Goal: Task Accomplishment & Management: Manage account settings

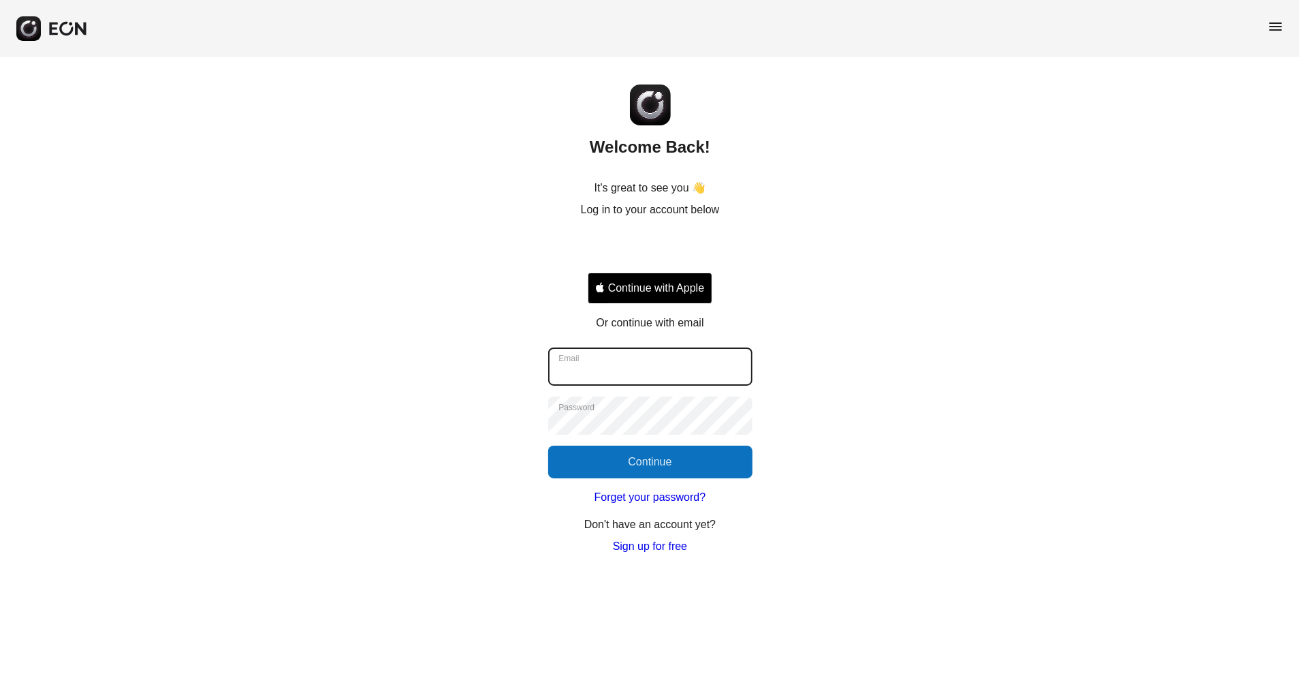
click at [613, 381] on input "Email" at bounding box center [650, 366] width 204 height 38
type input "**********"
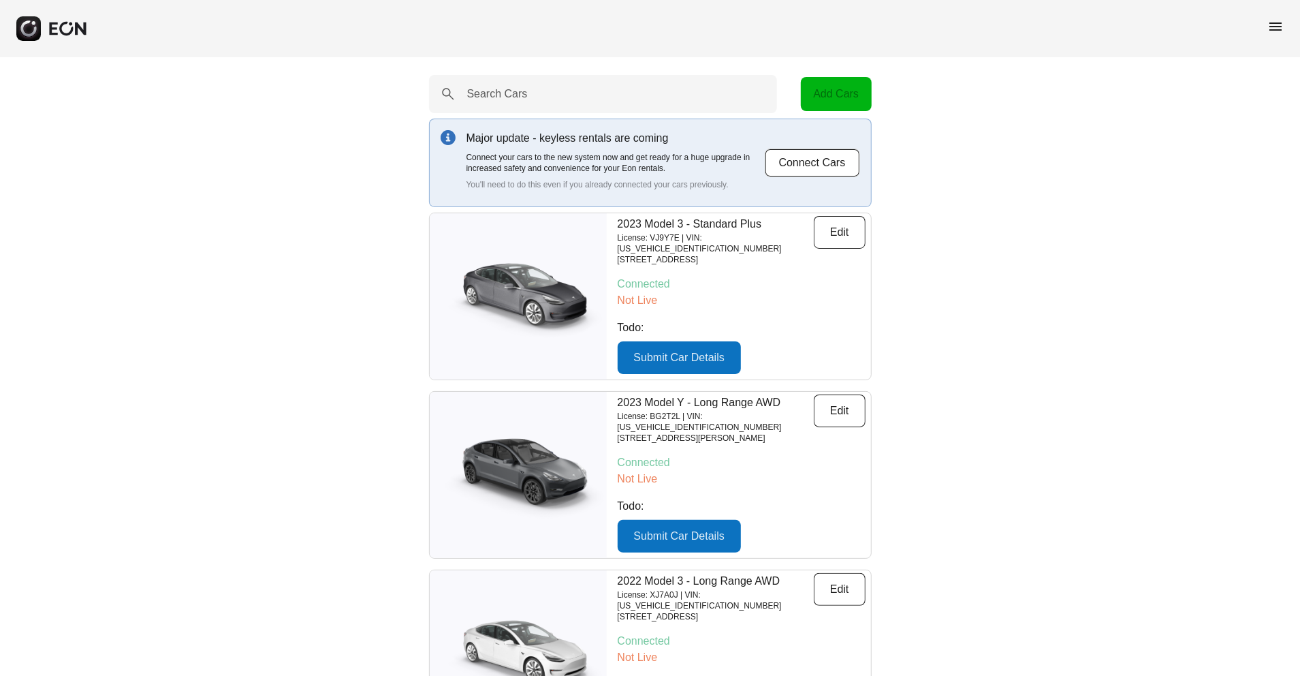
click at [1274, 30] on span "menu" at bounding box center [1275, 26] width 16 height 16
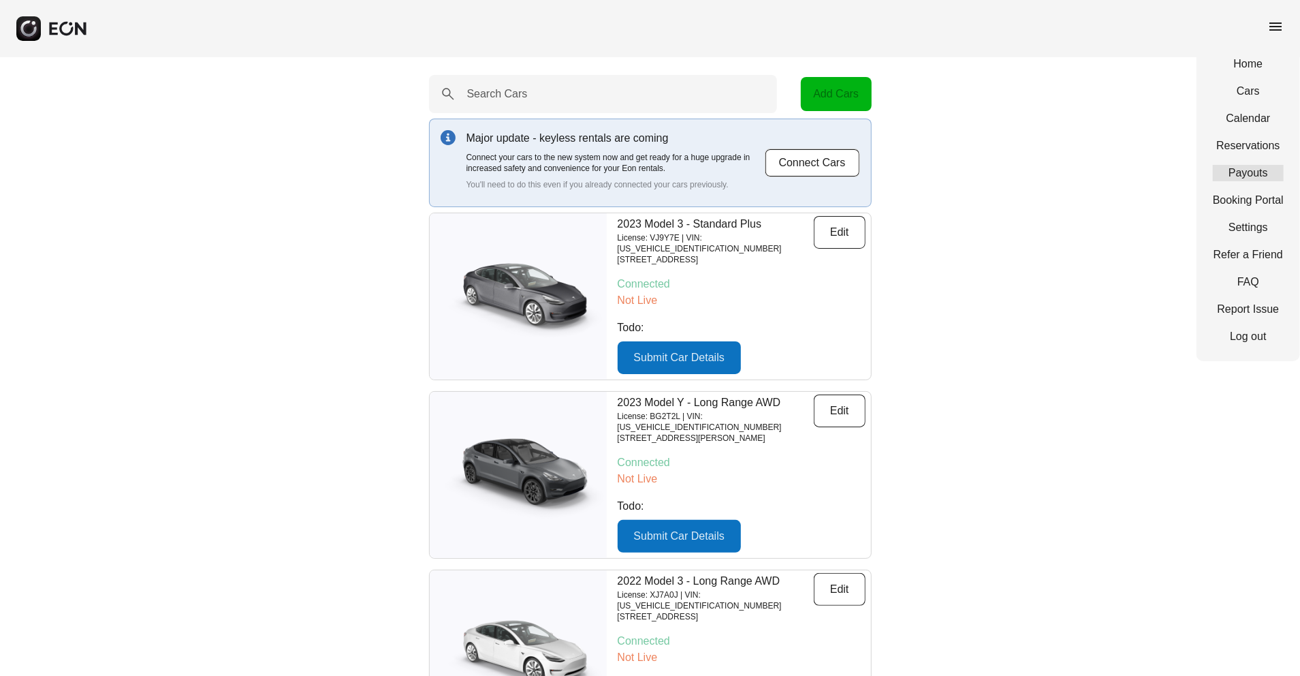
click at [1253, 168] on link "Payouts" at bounding box center [1248, 173] width 71 height 16
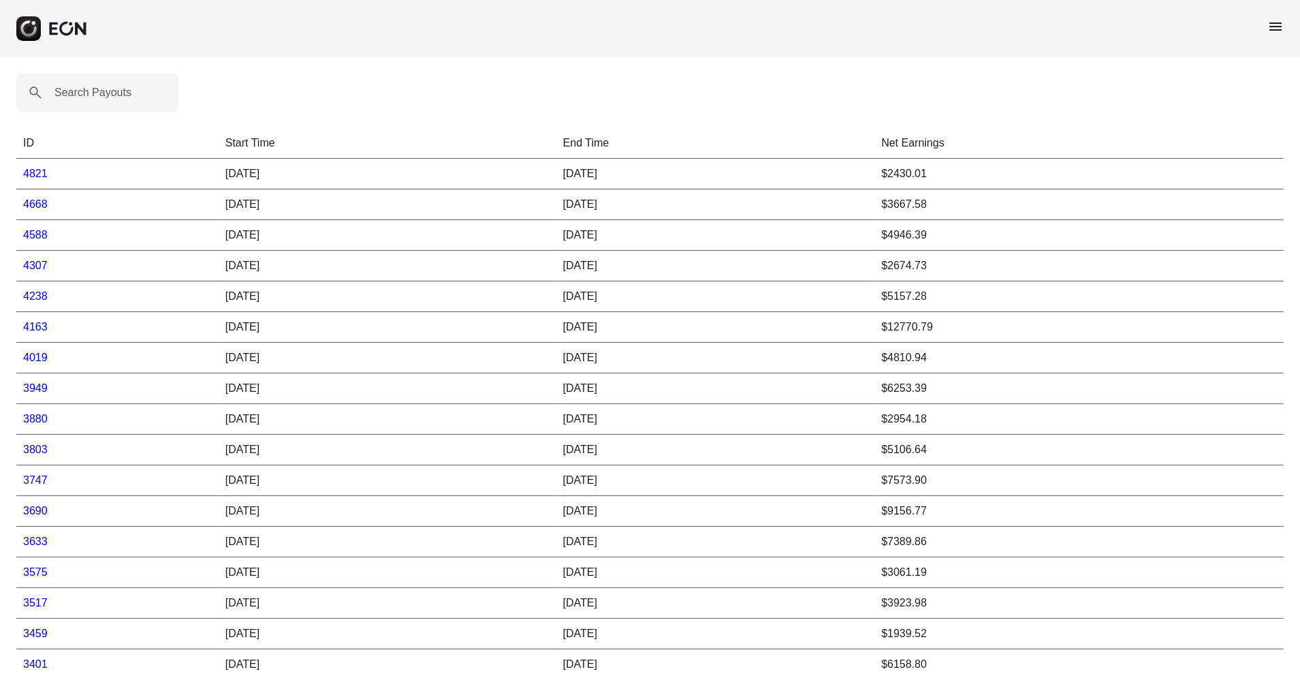
click at [252, 140] on th "Start Time" at bounding box center [388, 143] width 338 height 31
click at [1271, 25] on span "menu" at bounding box center [1275, 26] width 16 height 16
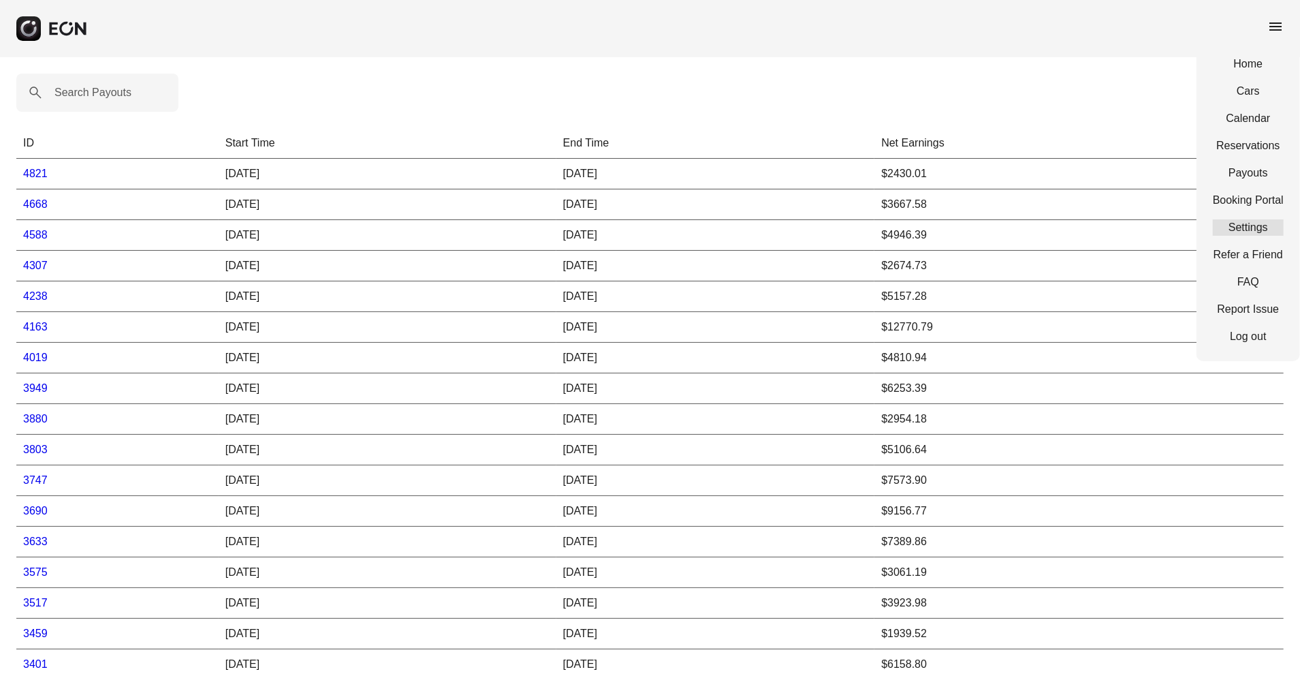
click at [1258, 229] on link "Settings" at bounding box center [1248, 227] width 71 height 16
select select "**"
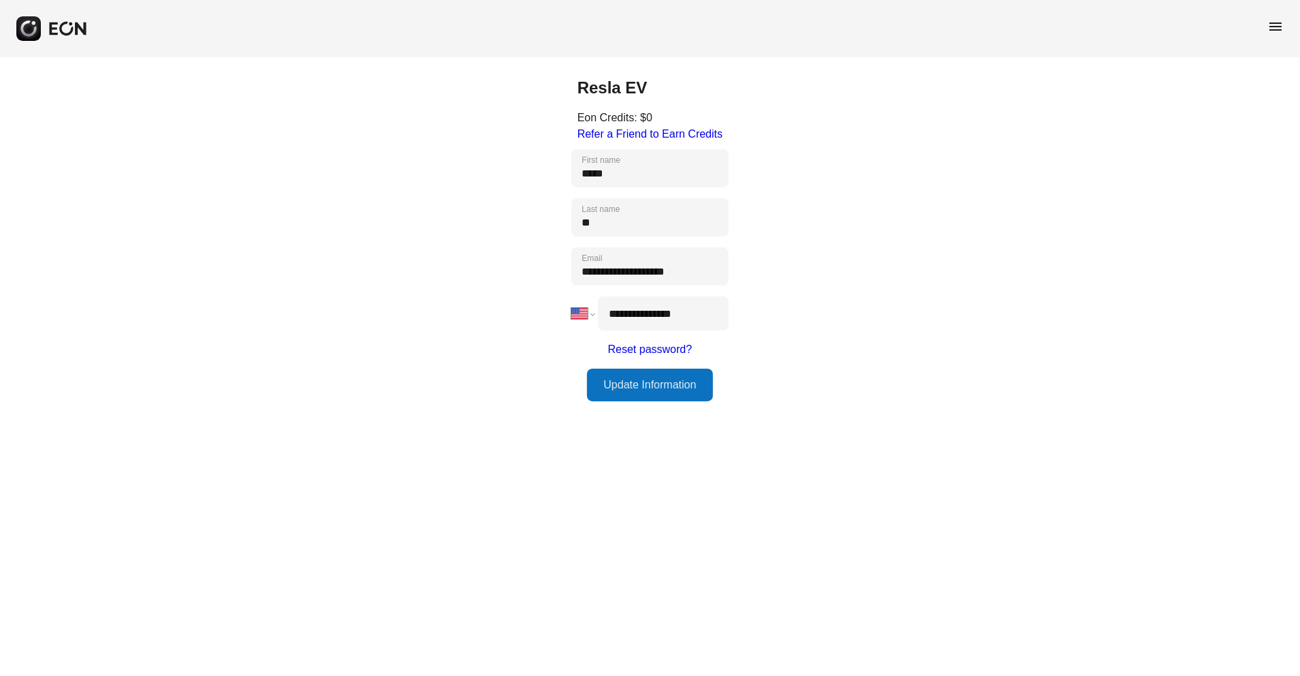
click at [1275, 33] on span "menu" at bounding box center [1275, 26] width 16 height 16
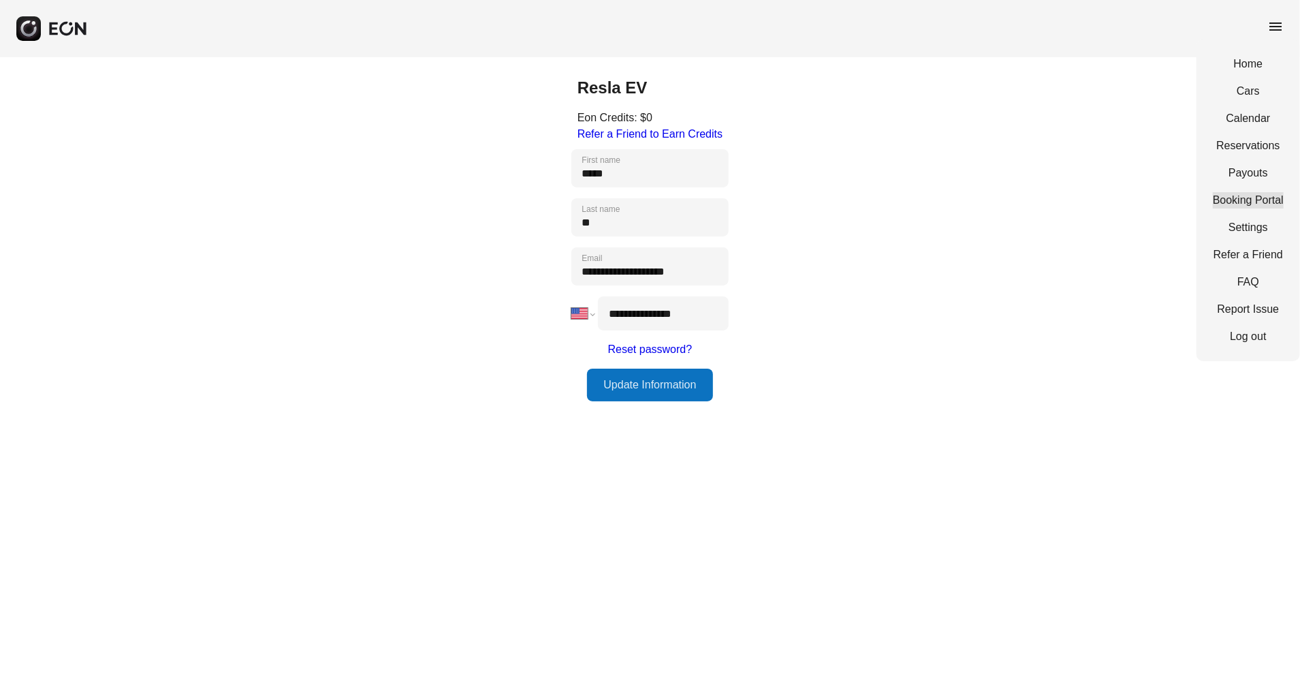
click at [1237, 202] on link "Booking Portal" at bounding box center [1248, 200] width 71 height 16
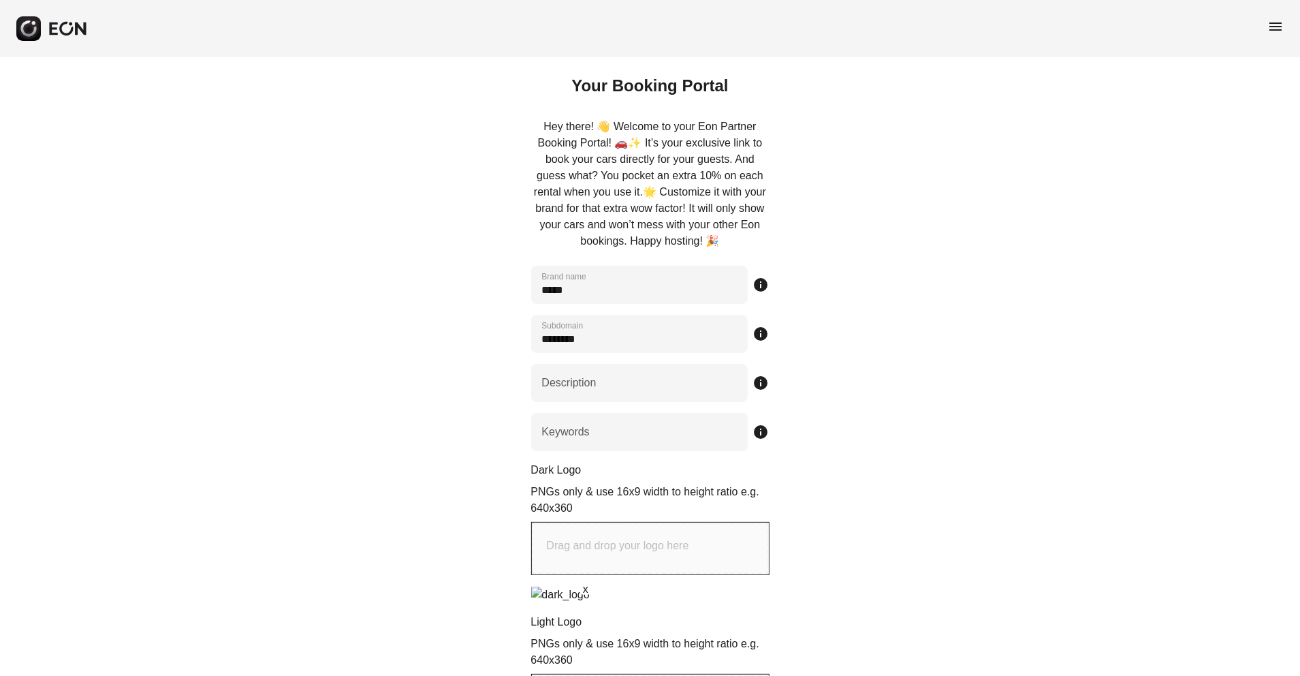
click at [1275, 25] on span "menu" at bounding box center [1275, 26] width 16 height 16
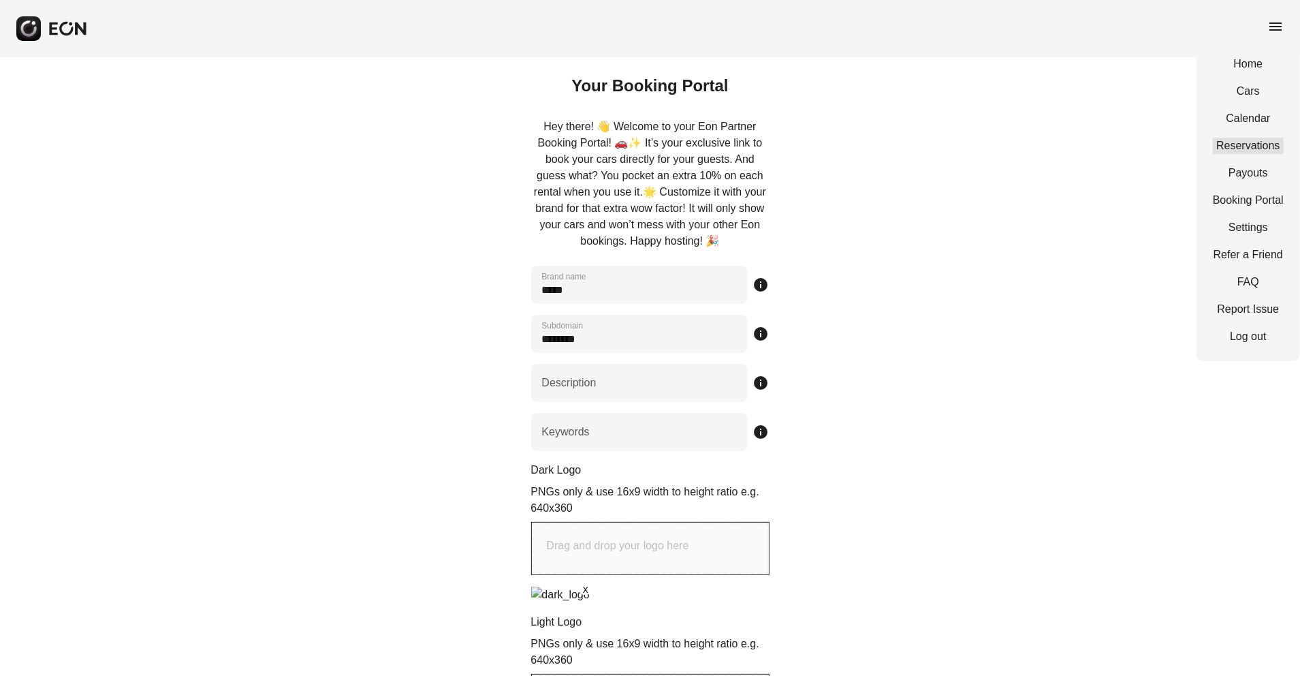
click at [1245, 144] on link "Reservations" at bounding box center [1248, 146] width 71 height 16
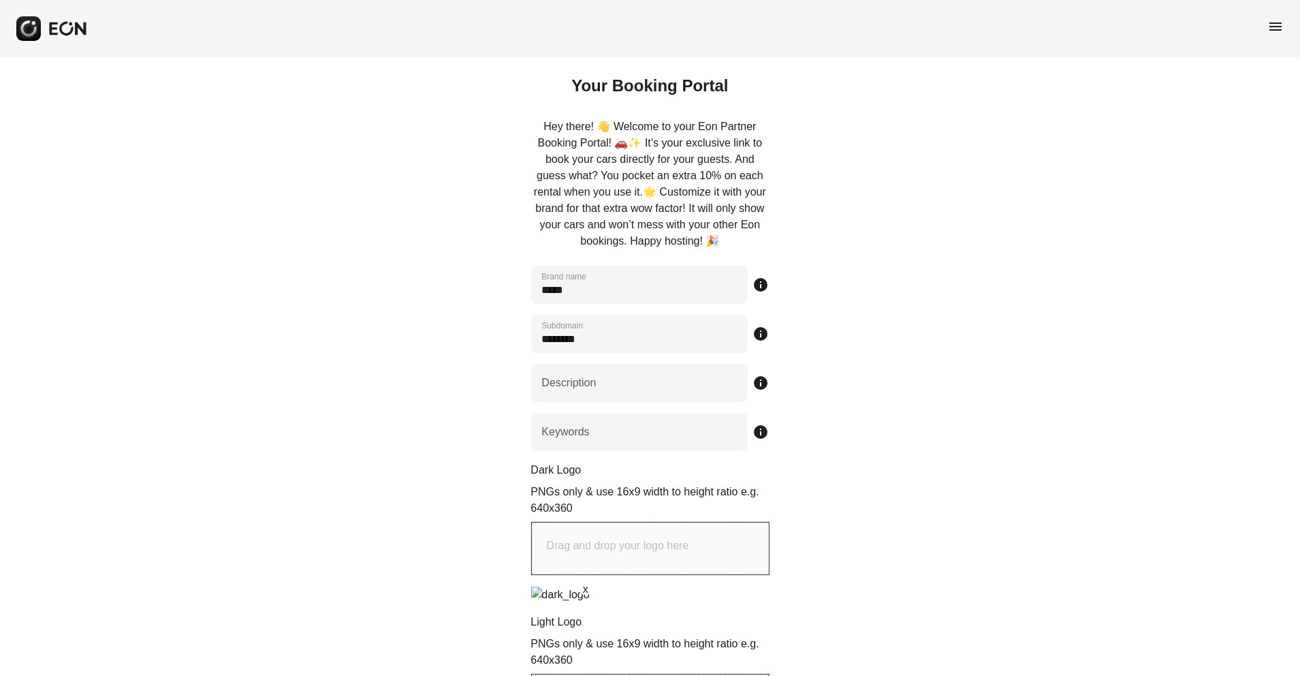
click at [1271, 22] on span "menu" at bounding box center [1275, 26] width 16 height 16
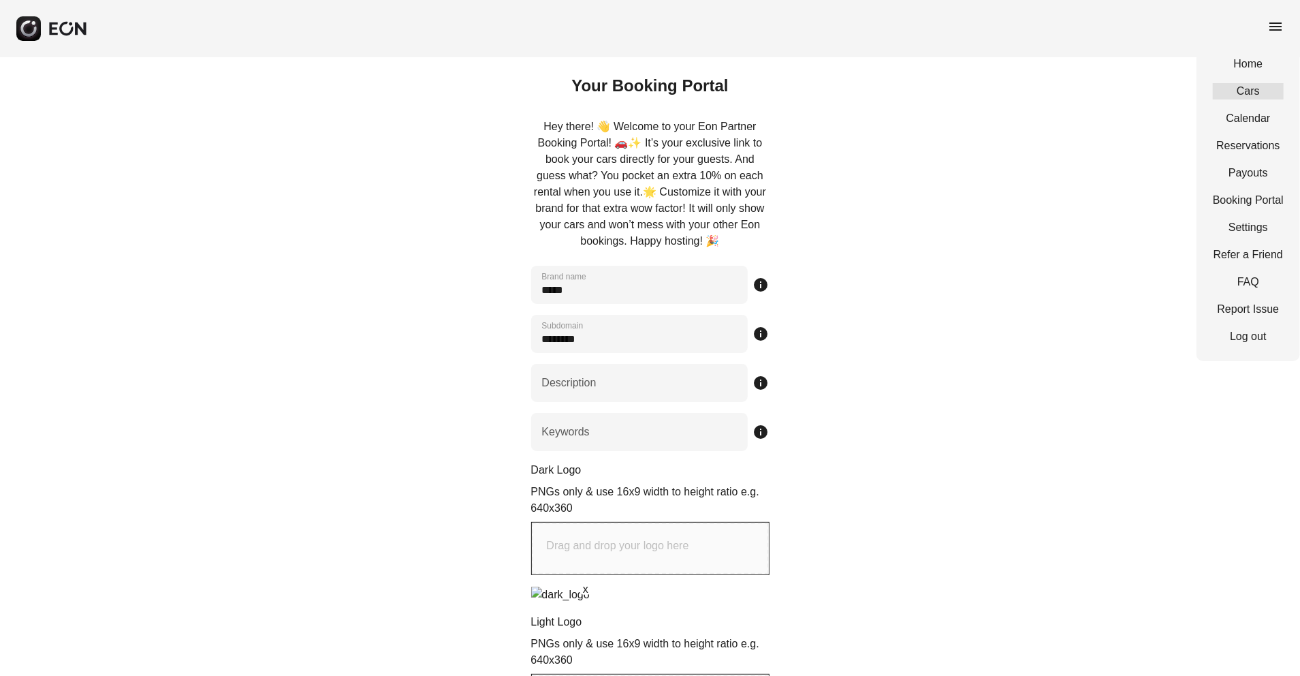
click at [1239, 94] on link "Cars" at bounding box center [1248, 91] width 71 height 16
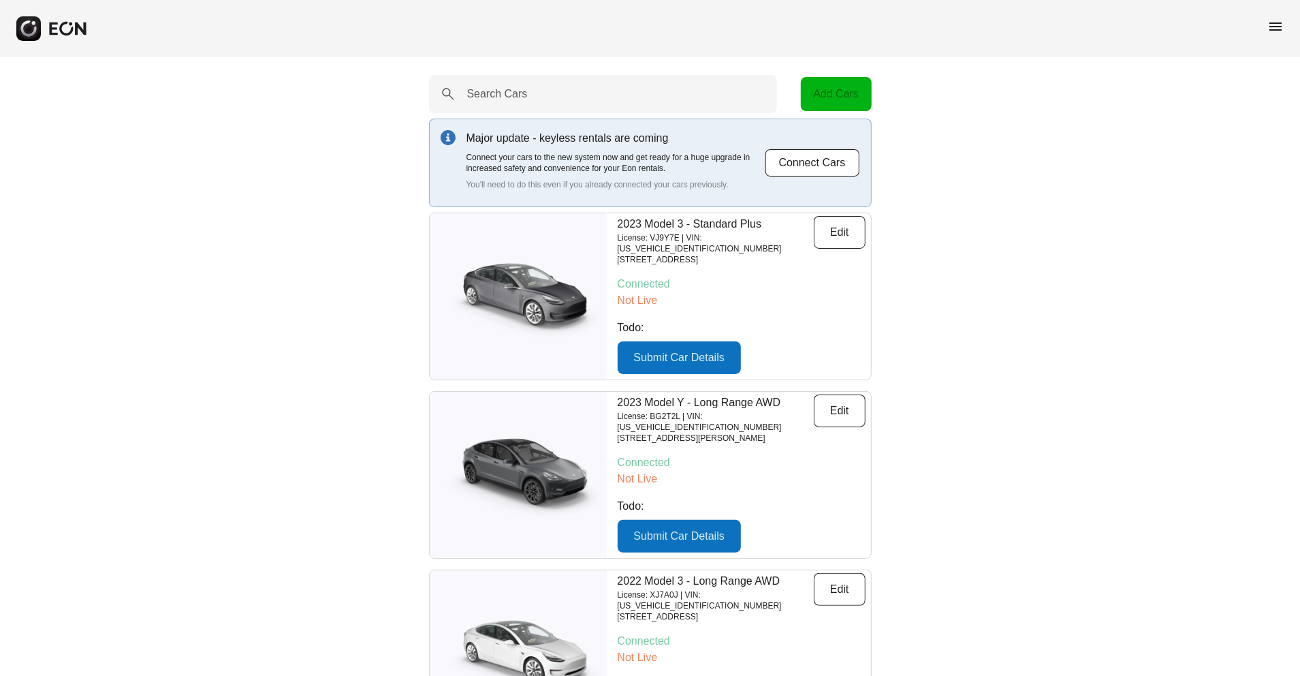
click at [1280, 22] on span "menu" at bounding box center [1275, 26] width 16 height 16
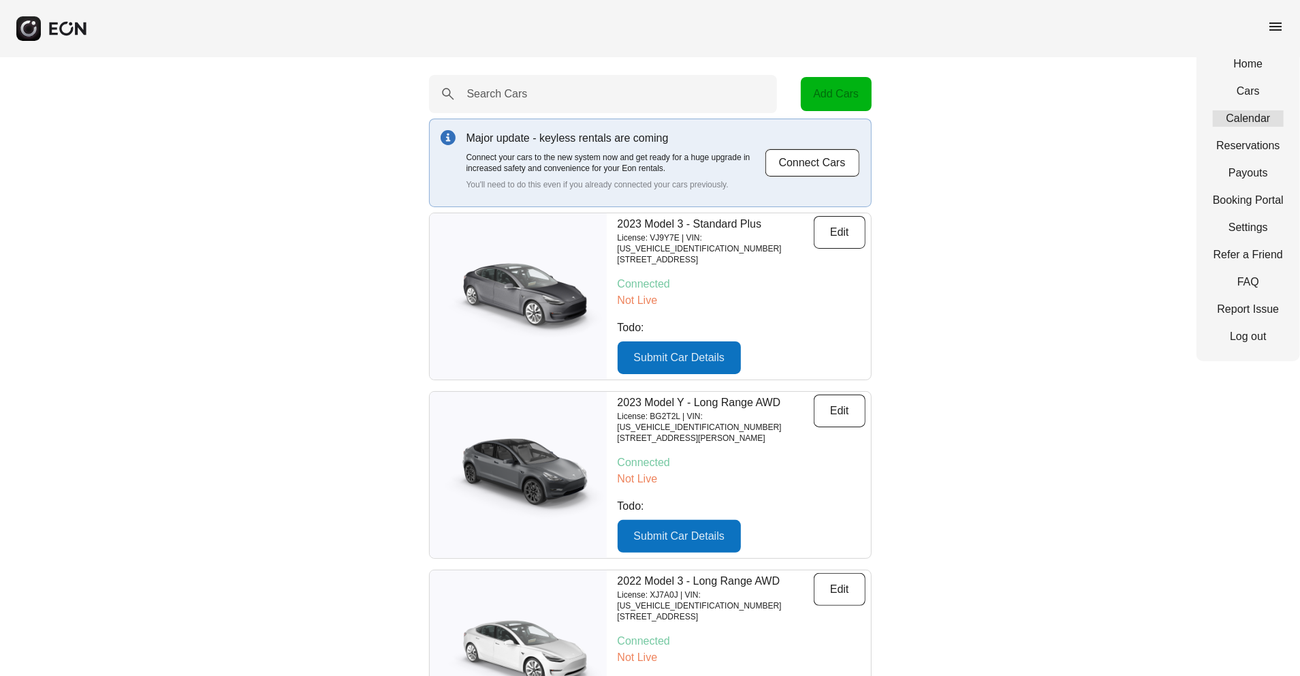
click at [1250, 112] on link "Calendar" at bounding box center [1248, 118] width 71 height 16
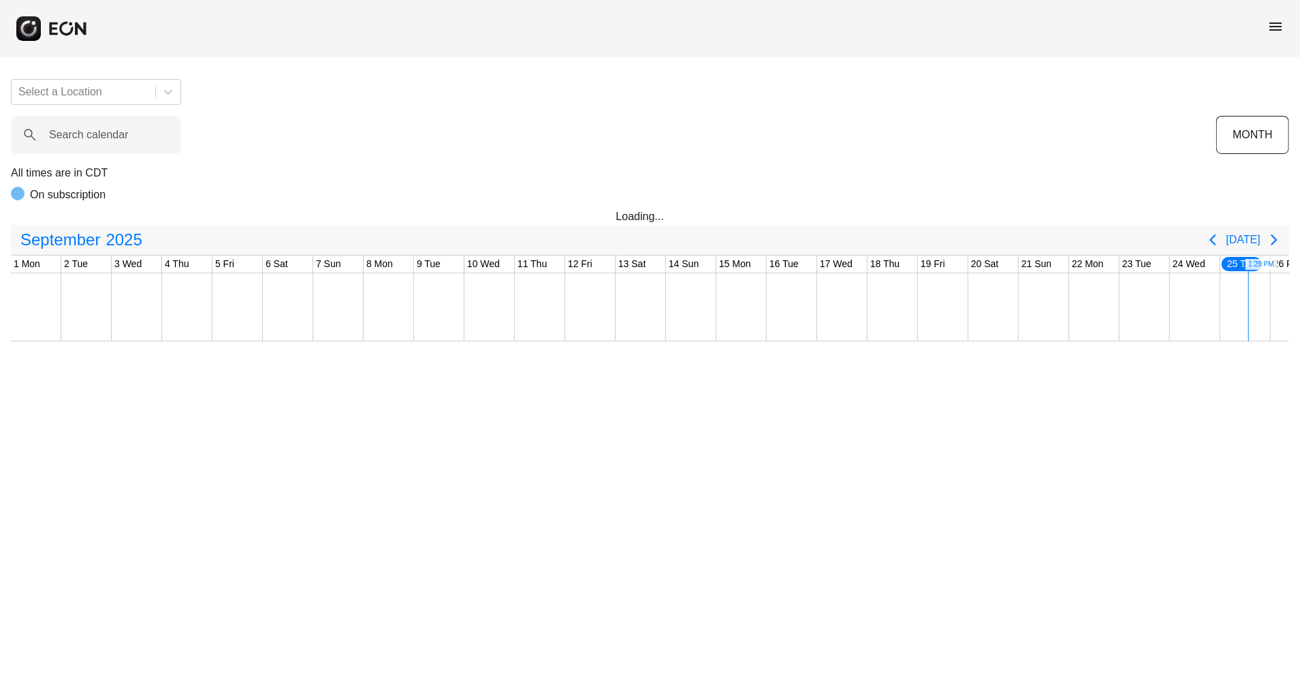
scroll to position [0, 232]
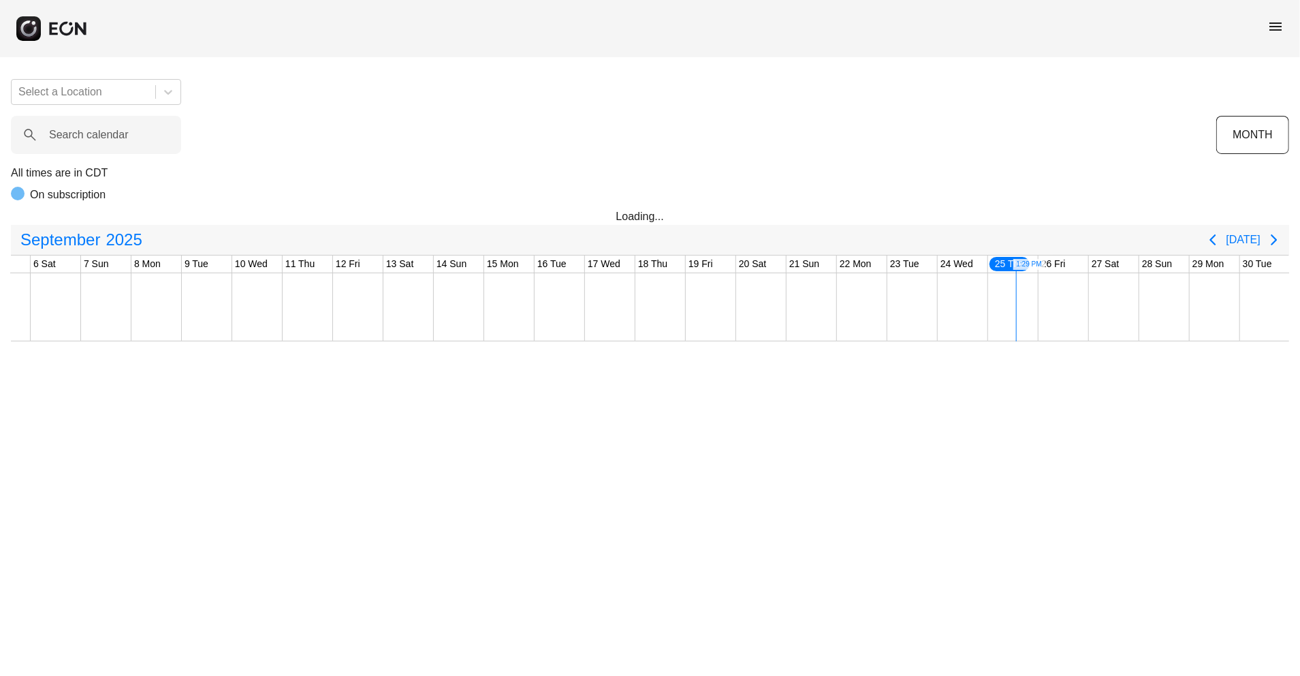
click at [1283, 34] on div "menu" at bounding box center [1275, 28] width 16 height 21
click at [1279, 27] on span "menu" at bounding box center [1275, 26] width 16 height 16
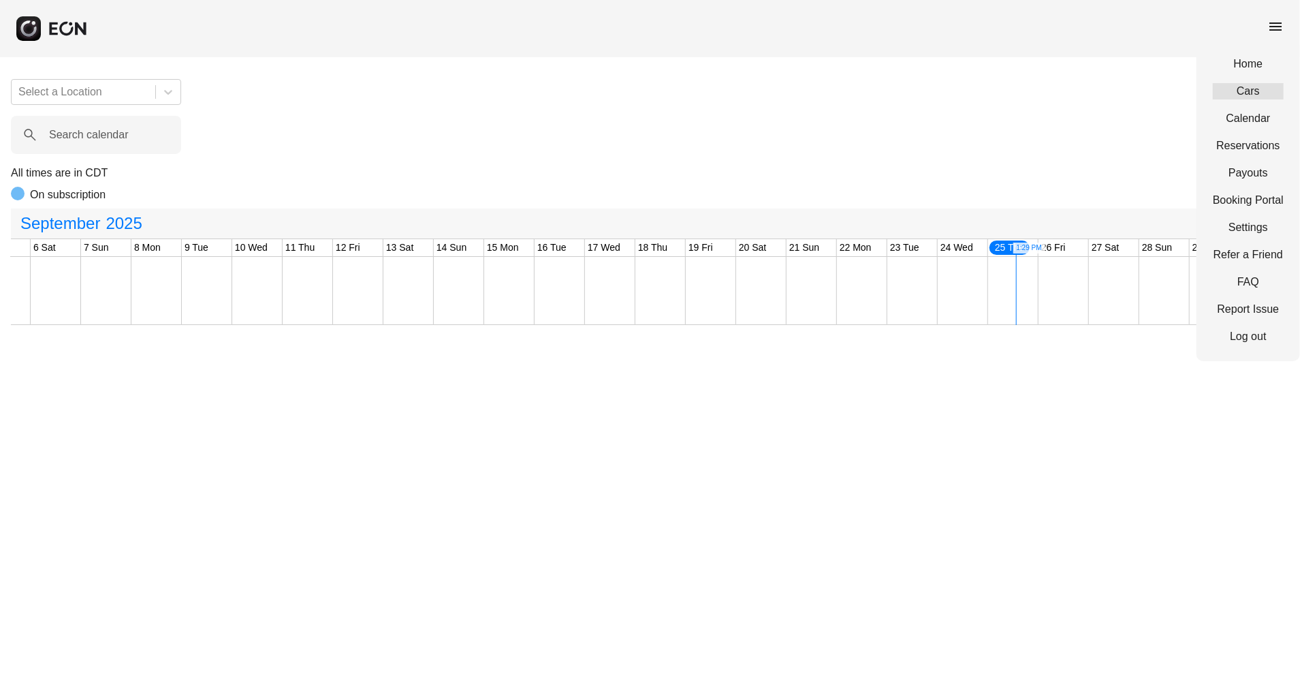
click at [1242, 91] on link "Cars" at bounding box center [1248, 91] width 71 height 16
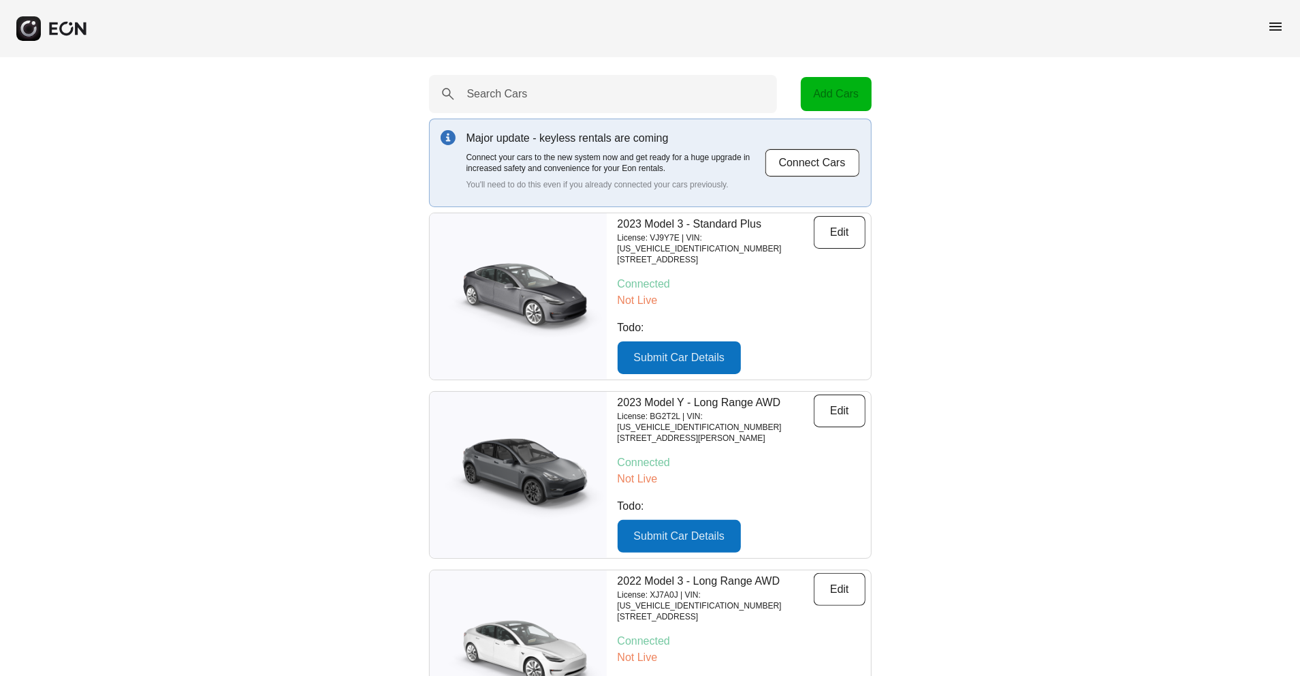
click at [1270, 29] on span "menu" at bounding box center [1275, 26] width 16 height 16
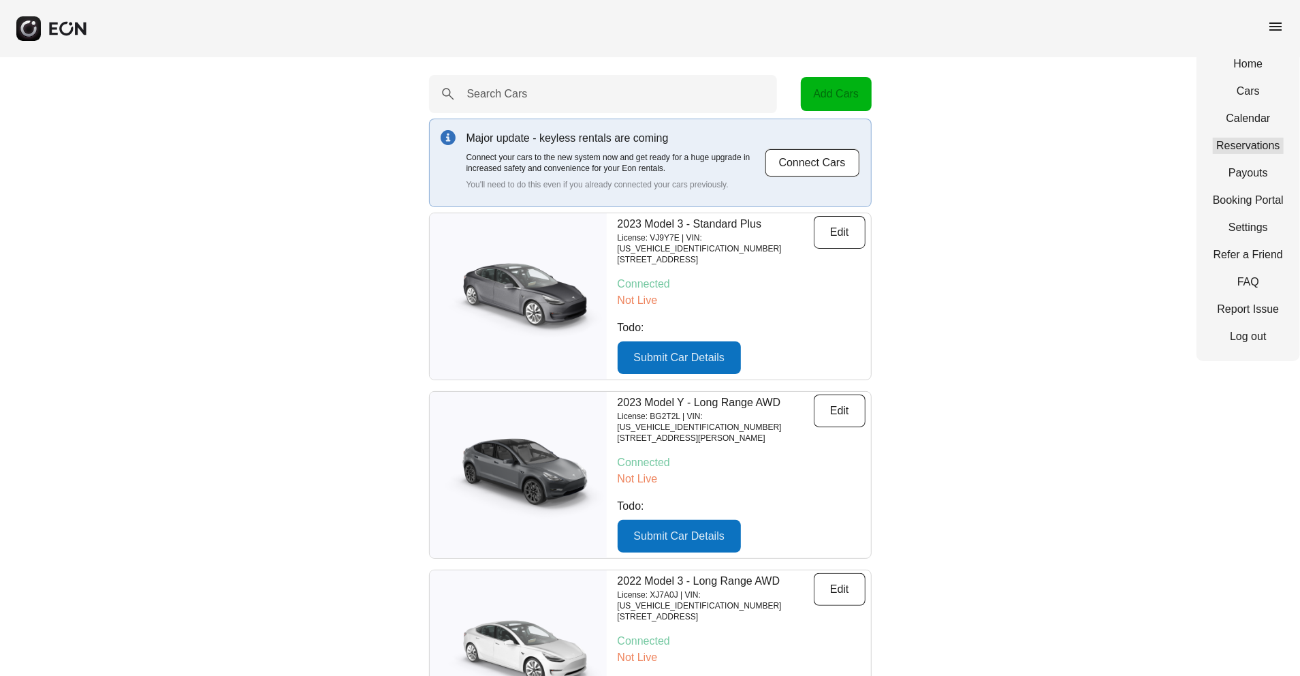
click at [1247, 143] on link "Reservations" at bounding box center [1248, 146] width 71 height 16
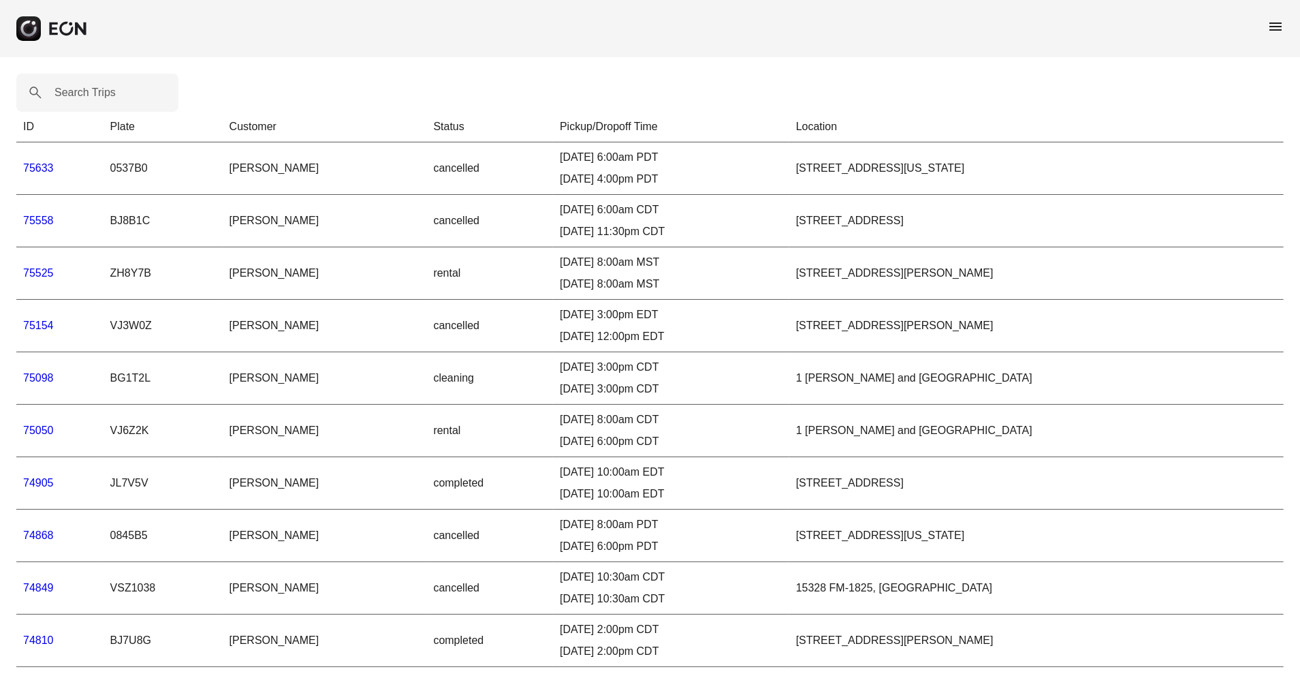
click at [53, 31] on icon "button" at bounding box center [68, 28] width 40 height 15
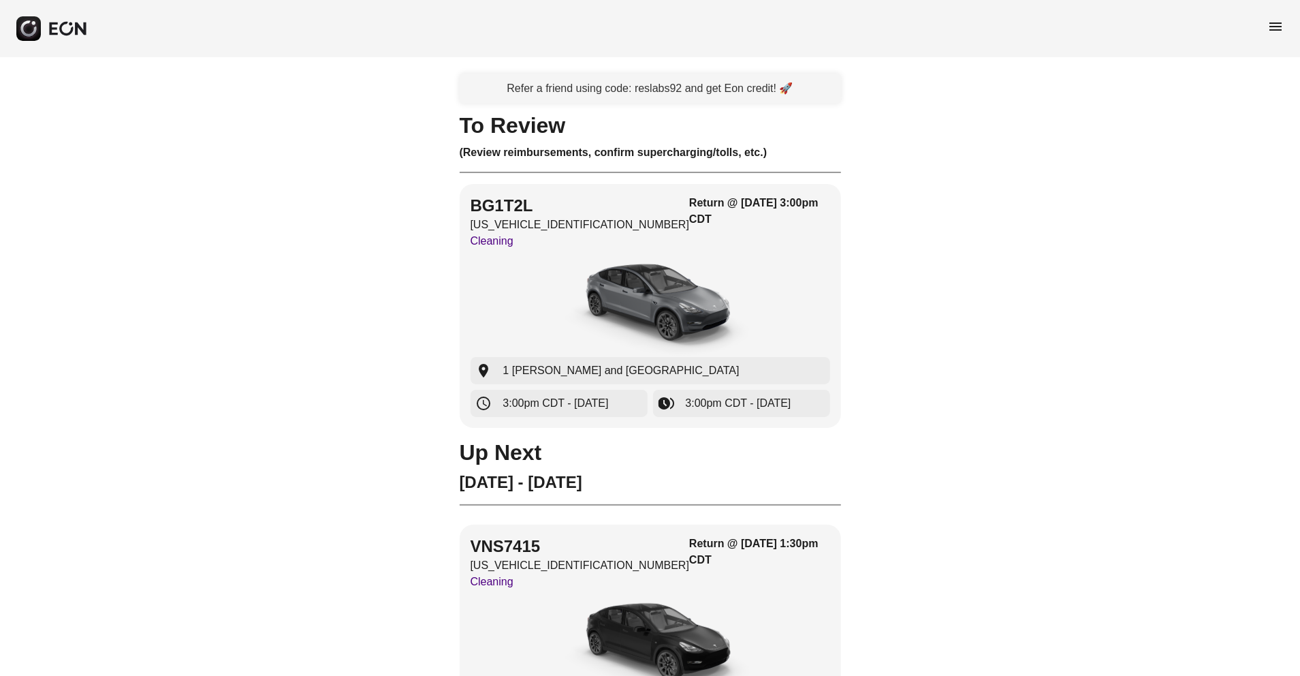
click at [1264, 35] on div "menu" at bounding box center [650, 28] width 1300 height 57
click at [1279, 21] on span "menu" at bounding box center [1275, 26] width 16 height 16
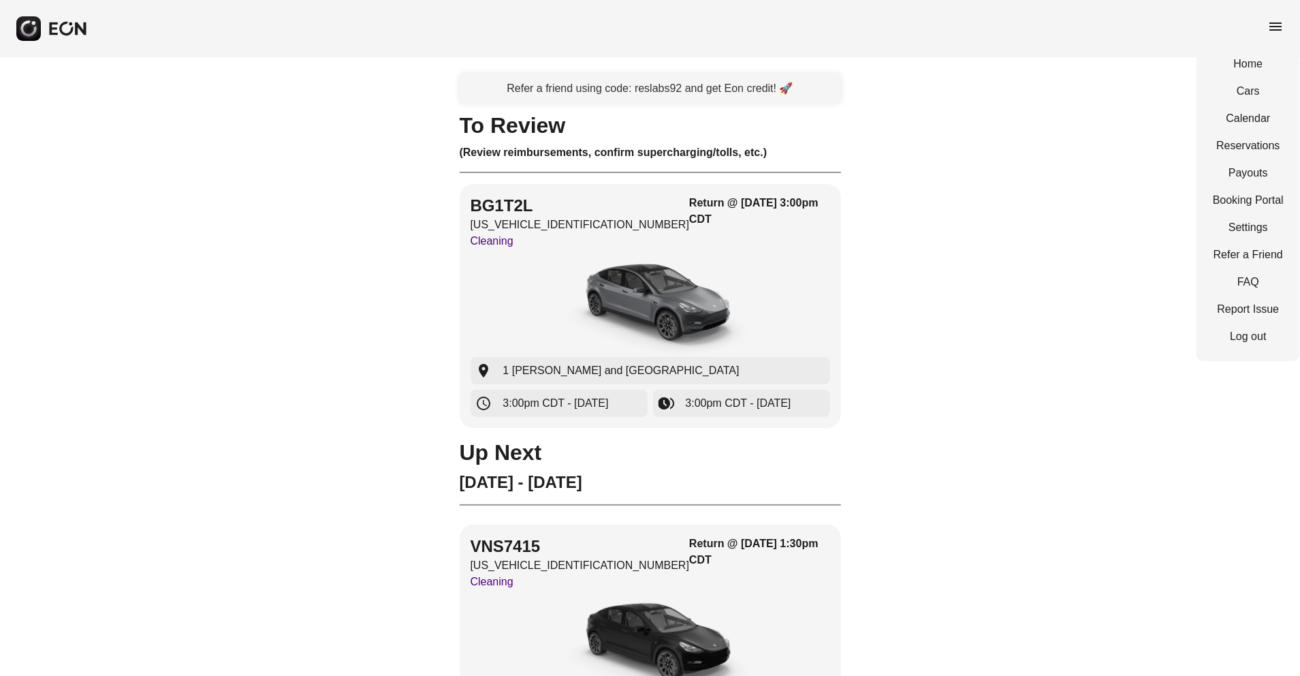
click at [1241, 190] on div "Home Cars Calendar Reservations Payouts Booking Portal Settings Refer a Friend …" at bounding box center [1248, 199] width 104 height 321
click at [1241, 196] on link "Booking Portal" at bounding box center [1248, 200] width 71 height 16
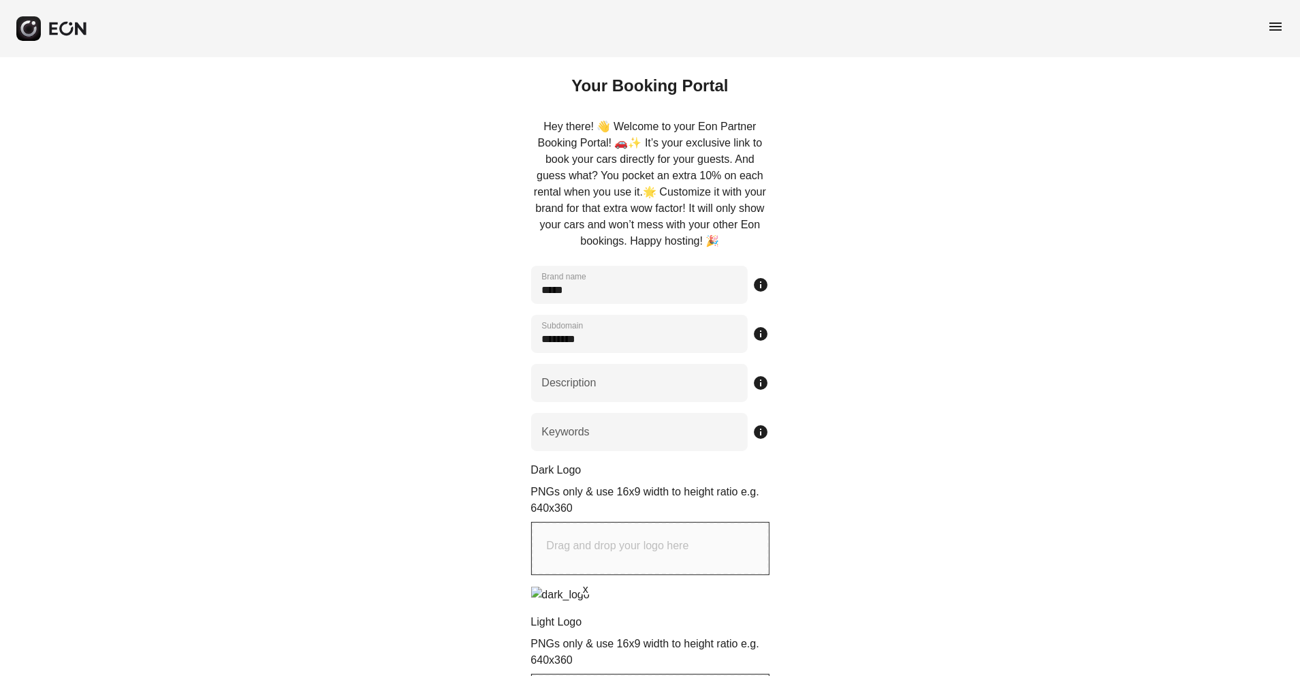
click at [1280, 27] on span "menu" at bounding box center [1275, 26] width 16 height 16
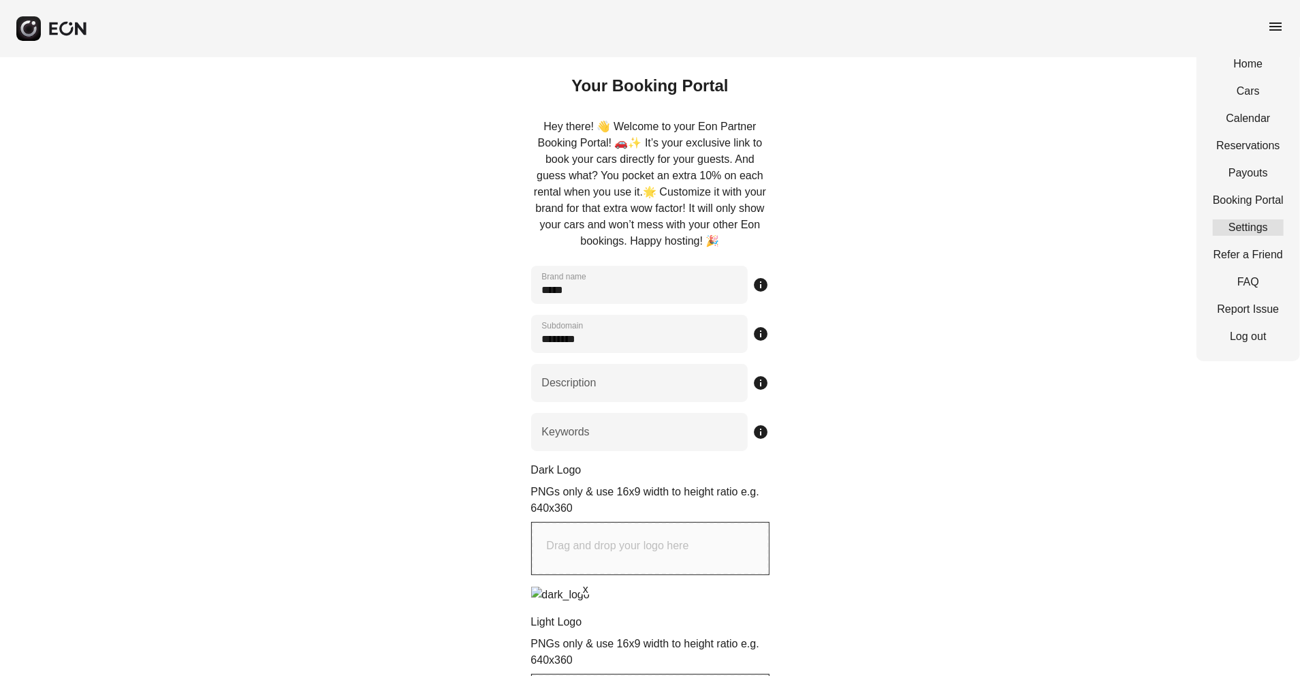
click at [1245, 226] on link "Settings" at bounding box center [1248, 227] width 71 height 16
select select "**"
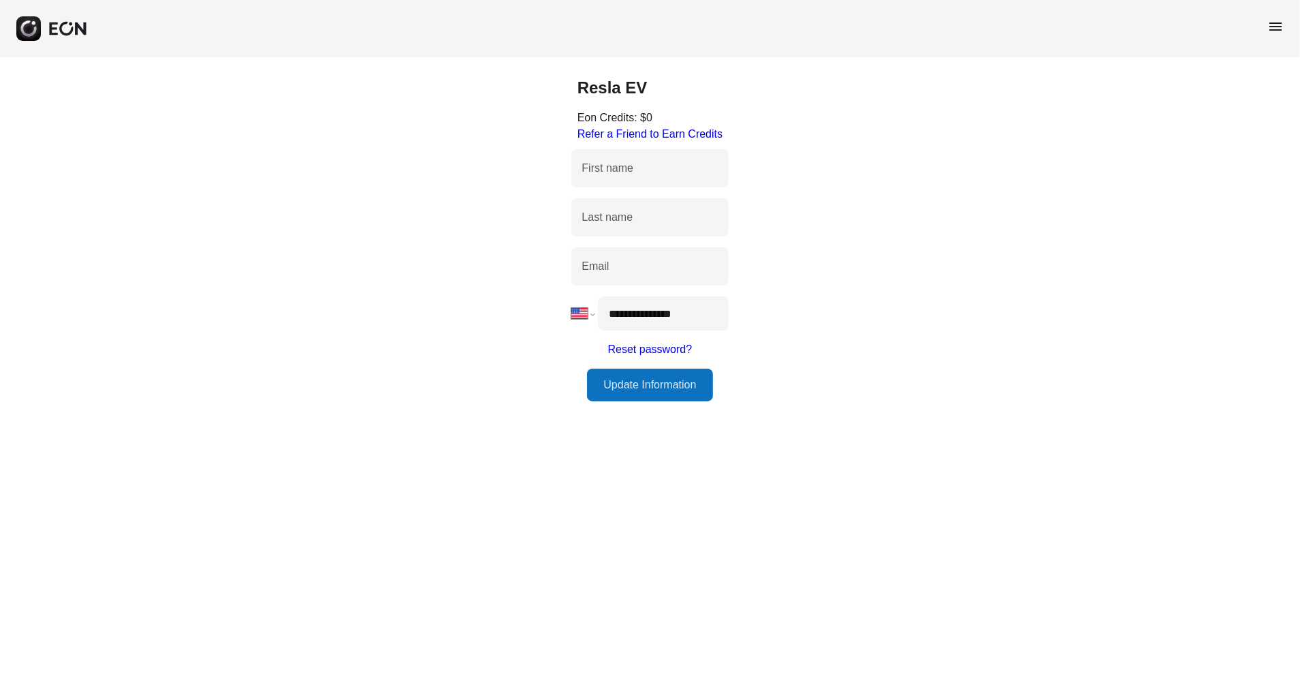
type name "*****"
type name "**"
type input "**********"
click at [1284, 20] on div "menu" at bounding box center [650, 28] width 1300 height 57
click at [1278, 26] on span "menu" at bounding box center [1275, 26] width 16 height 16
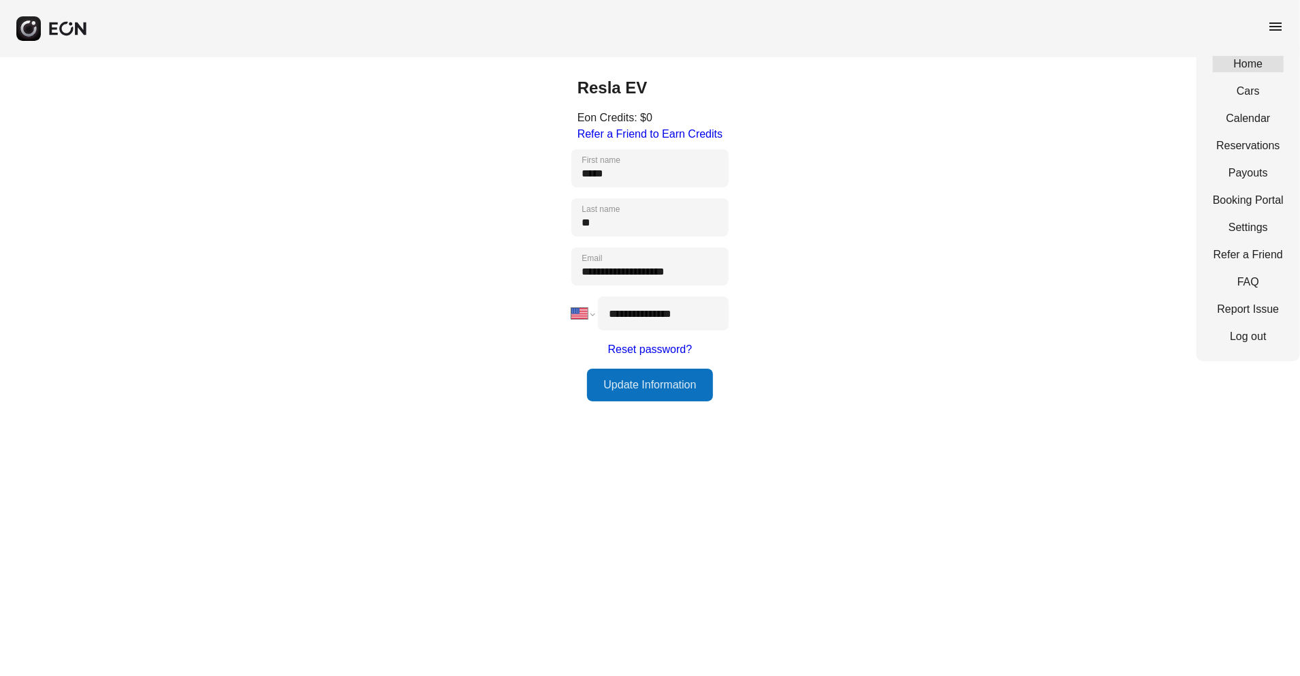
click at [1239, 61] on link "Home" at bounding box center [1248, 64] width 71 height 16
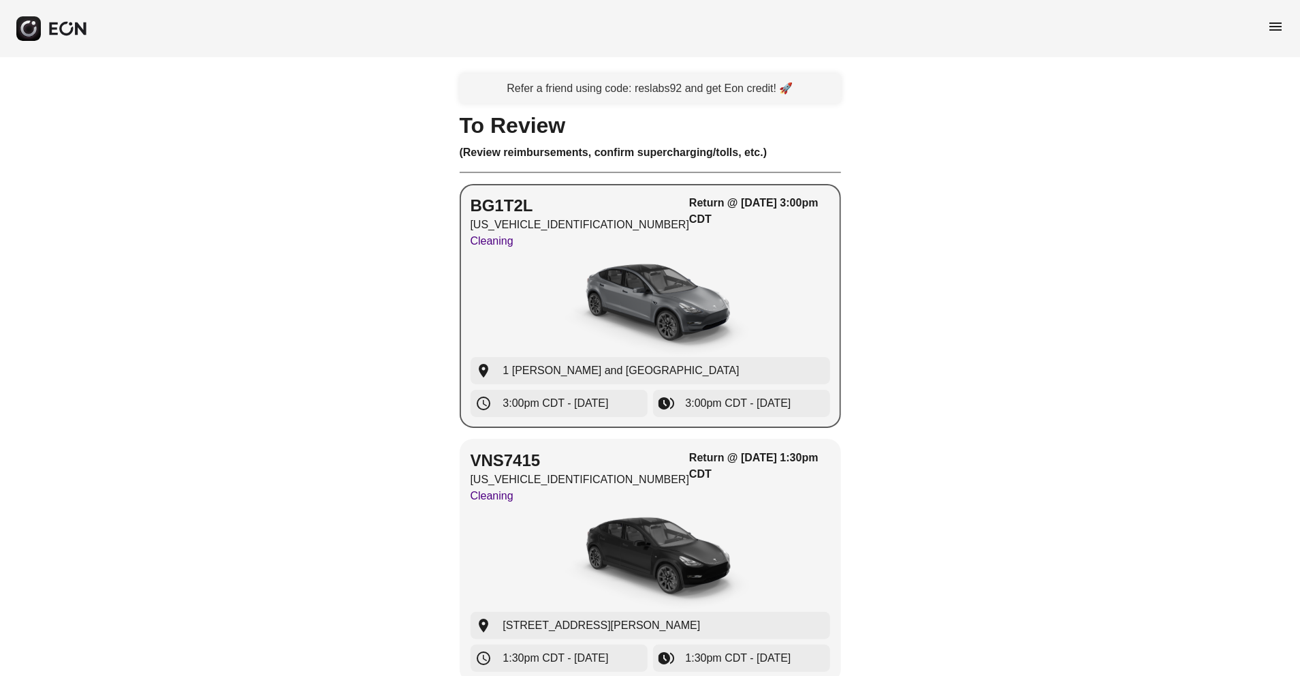
click at [593, 297] on img "button" at bounding box center [650, 306] width 204 height 102
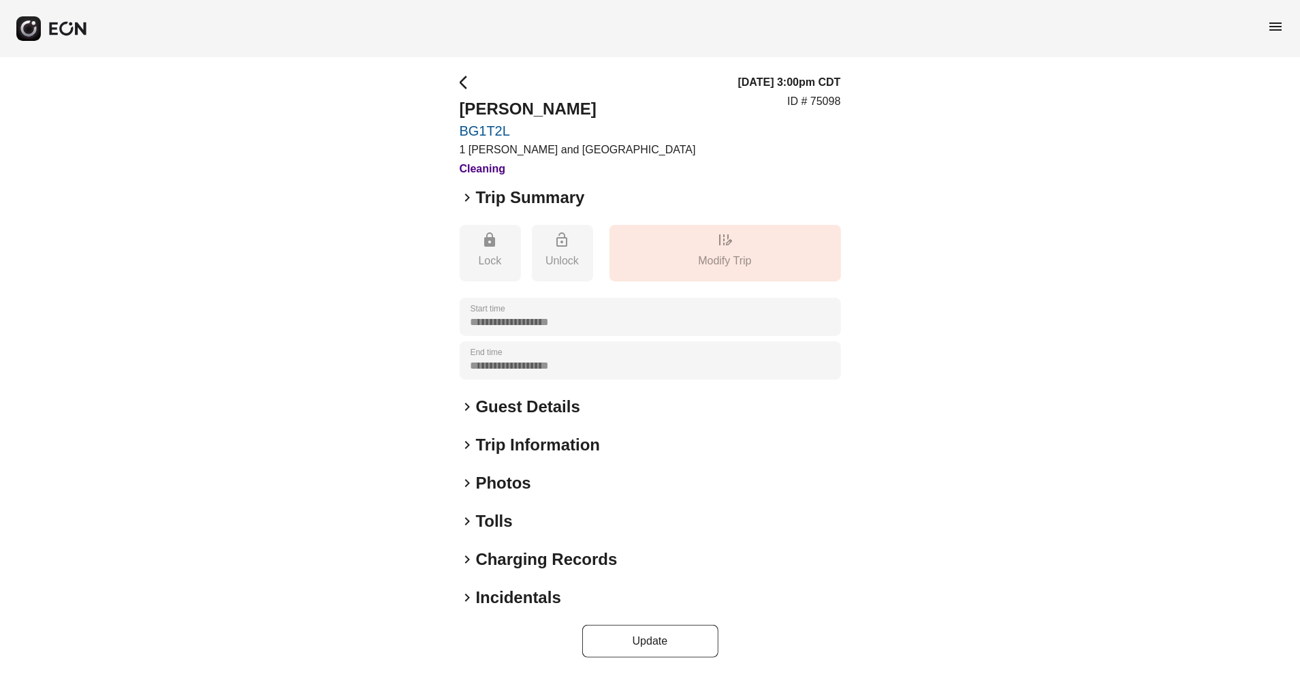
scroll to position [3, 0]
click at [506, 409] on h2 "Guest Details" at bounding box center [528, 406] width 104 height 22
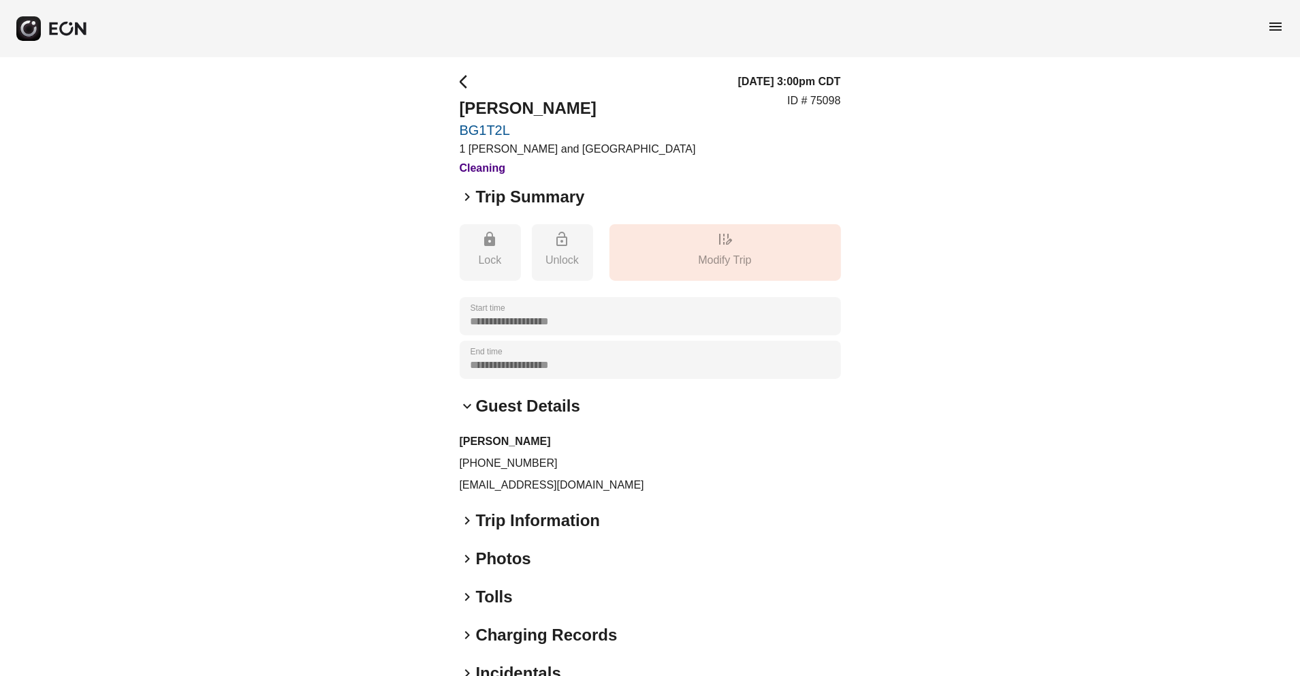
click at [489, 410] on h2 "Guest Details" at bounding box center [528, 406] width 104 height 22
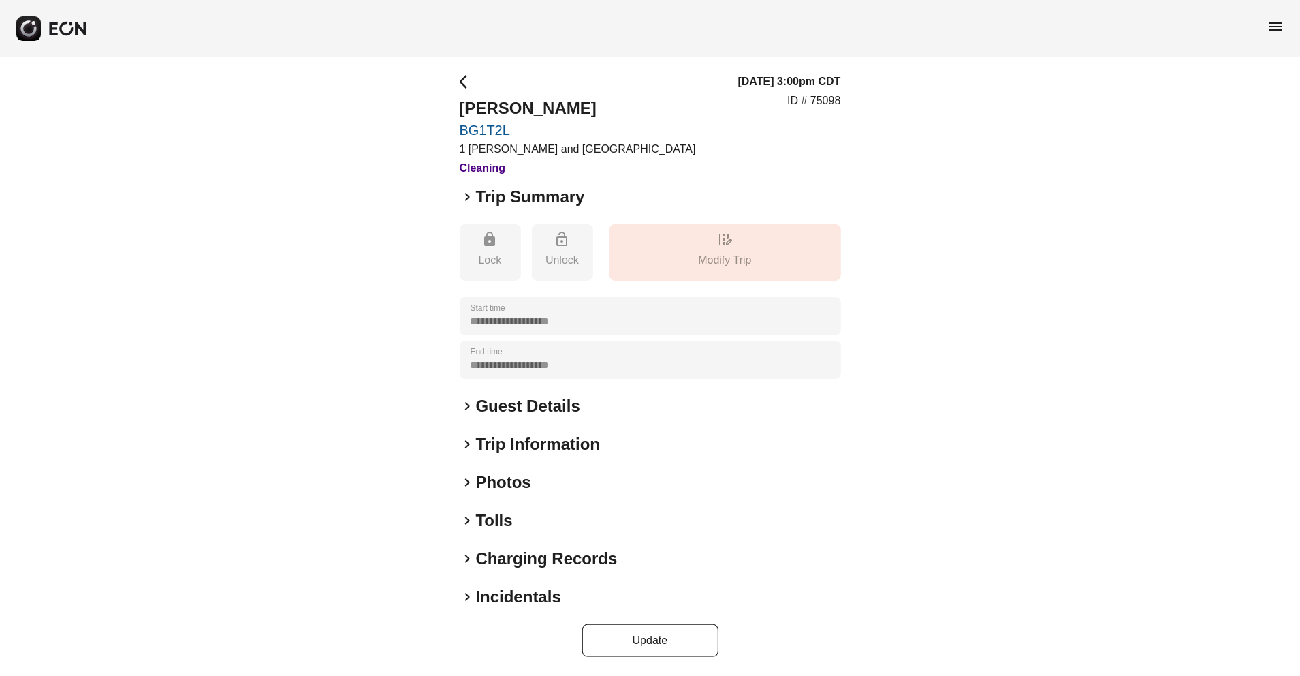
click at [481, 443] on h2 "Trip Information" at bounding box center [538, 444] width 125 height 22
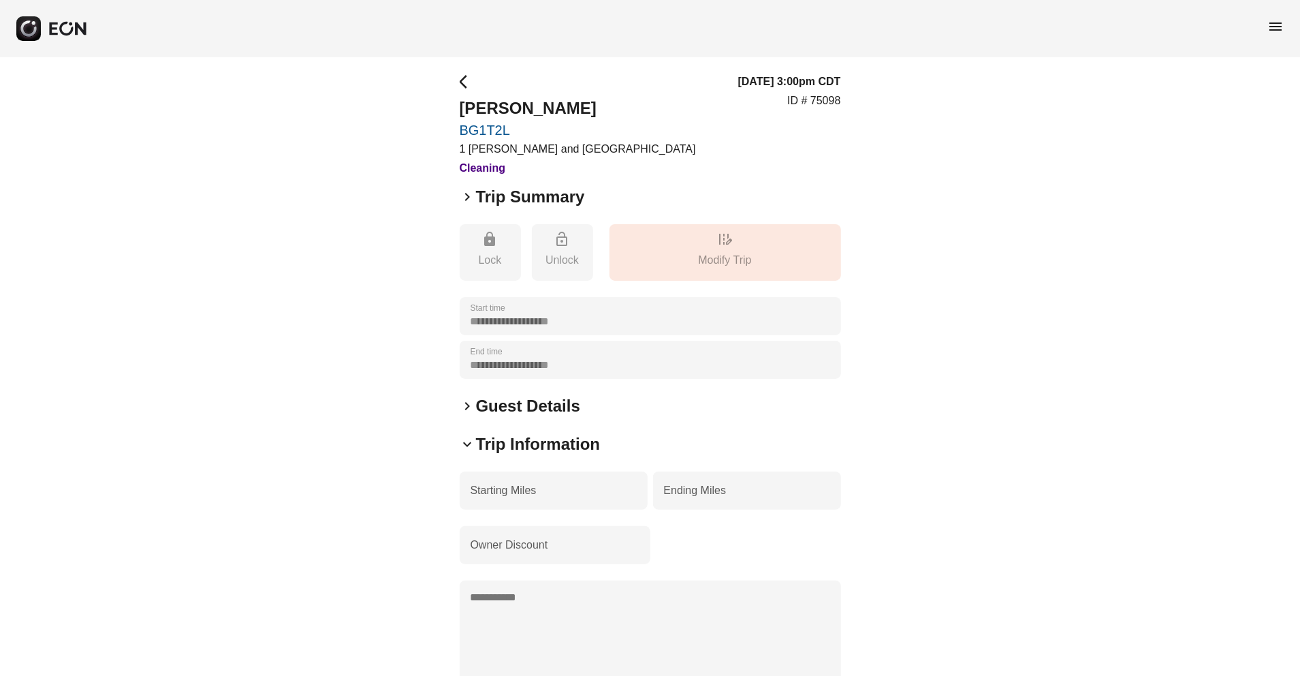
click at [481, 443] on h2 "Trip Information" at bounding box center [538, 444] width 125 height 22
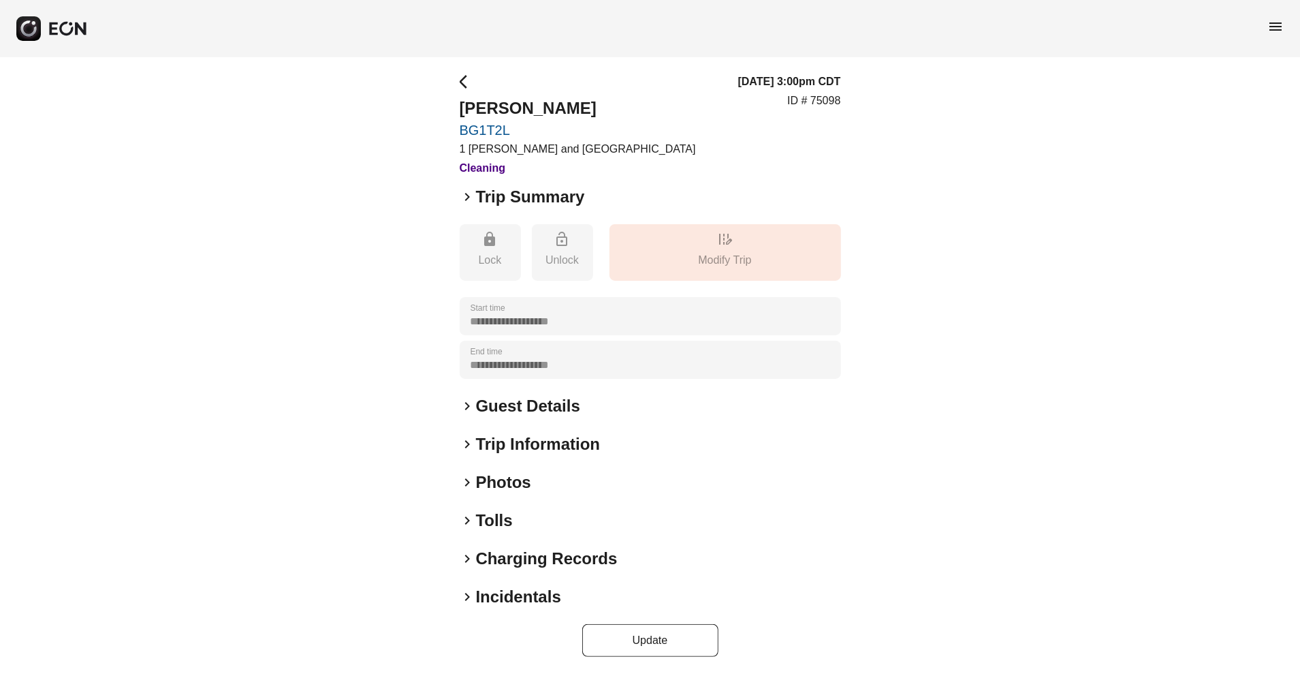
click at [505, 477] on h2 "Photos" at bounding box center [503, 482] width 55 height 22
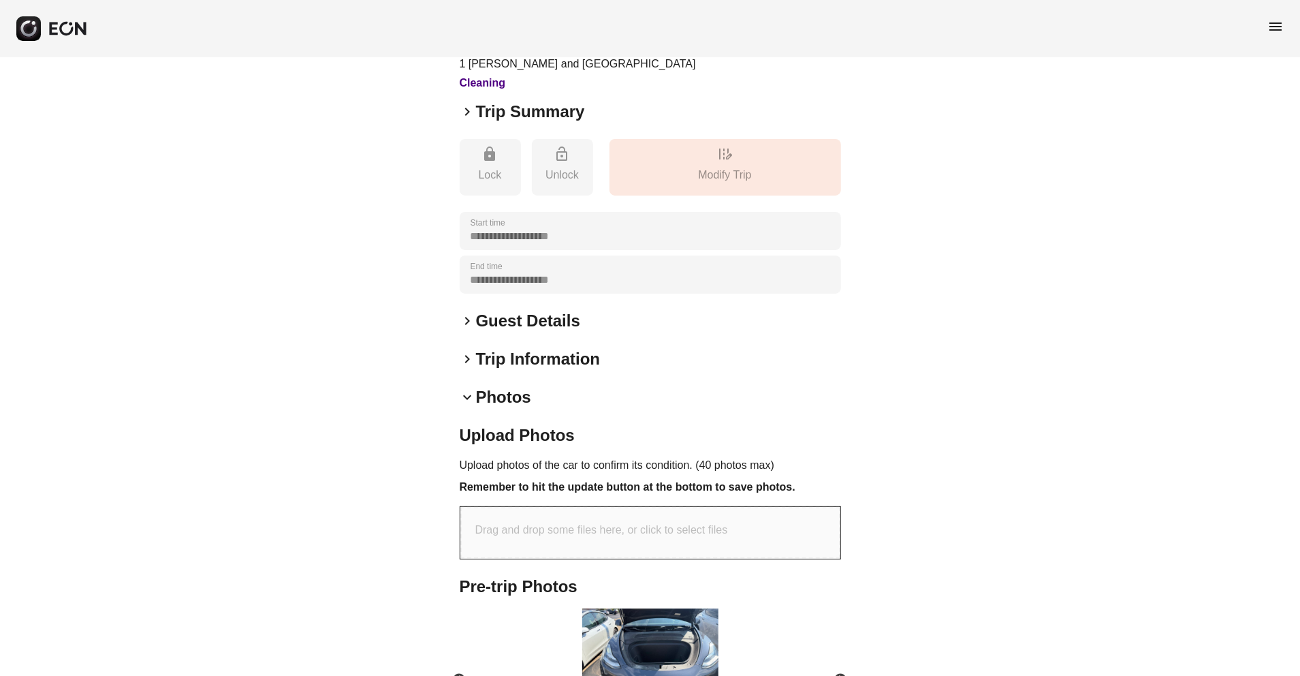
scroll to position [0, 0]
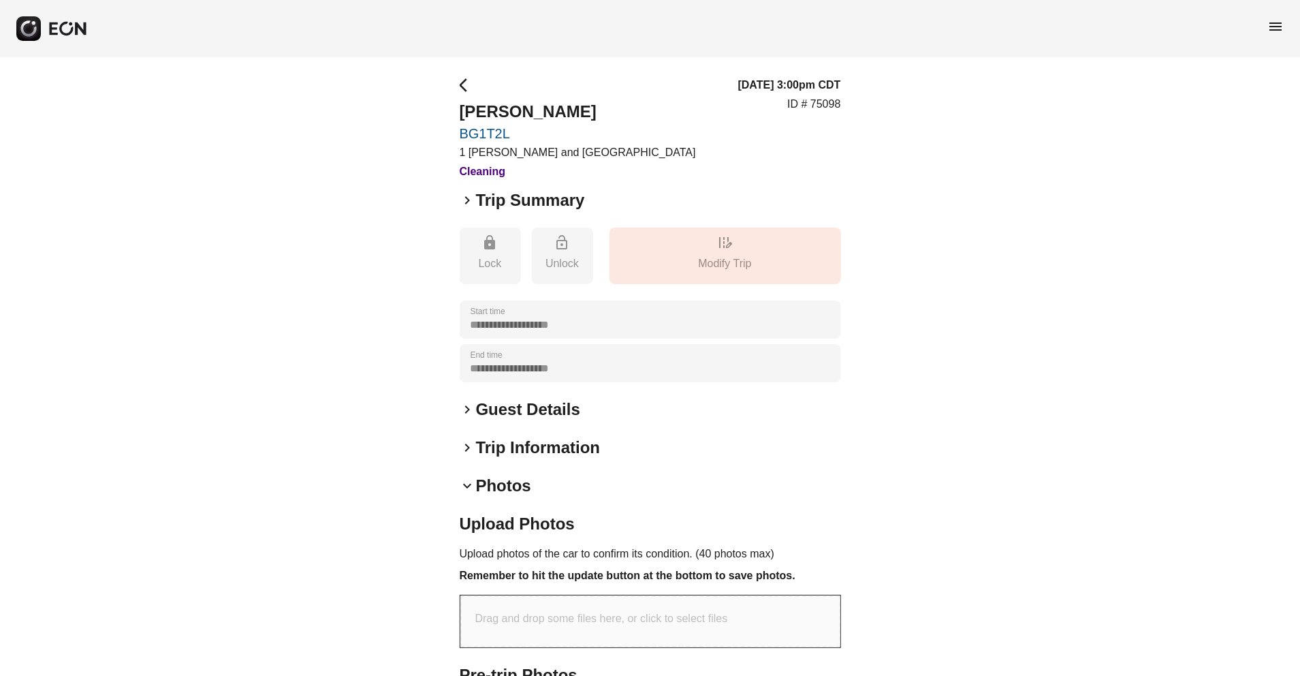
click at [500, 199] on h2 "Trip Summary" at bounding box center [530, 200] width 109 height 22
